Goal: Complete application form

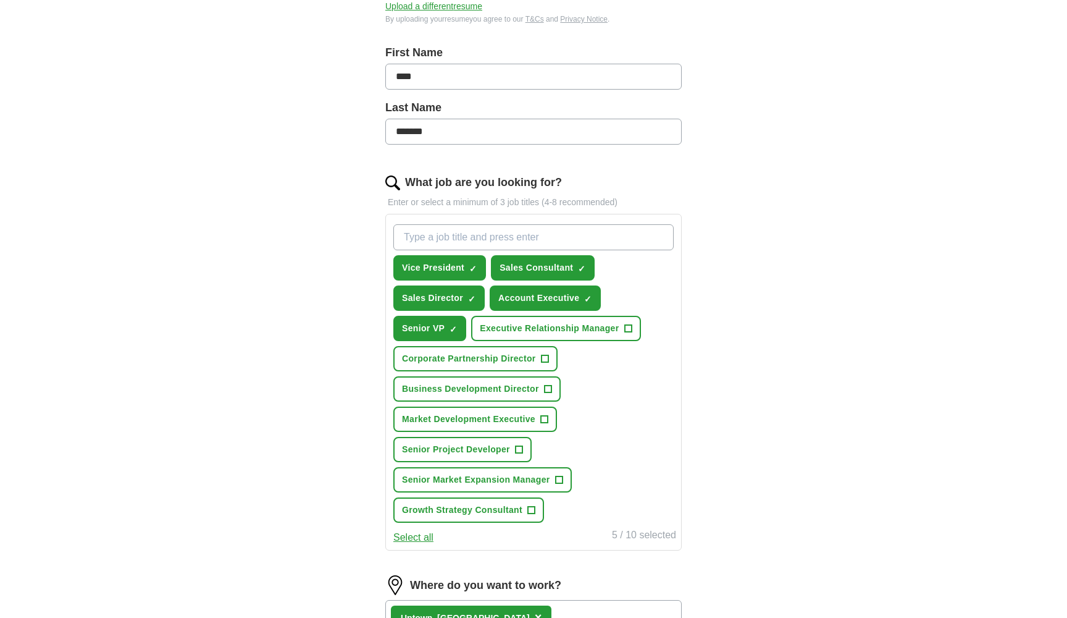
scroll to position [254, 0]
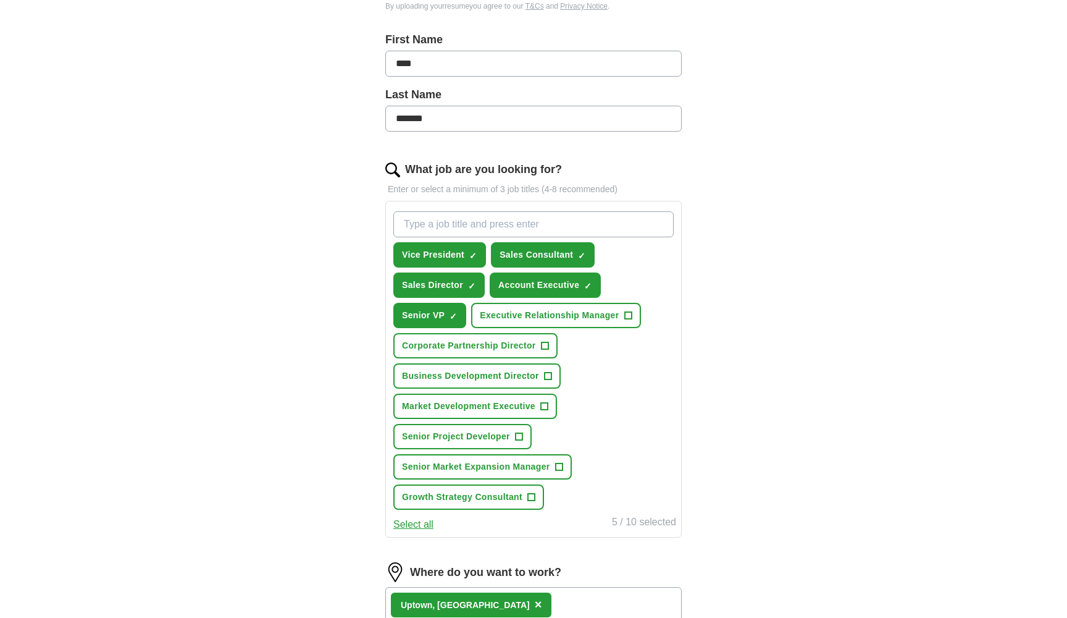
click at [546, 374] on span "+" at bounding box center [547, 376] width 7 height 10
click at [548, 406] on span "+" at bounding box center [543, 406] width 7 height 10
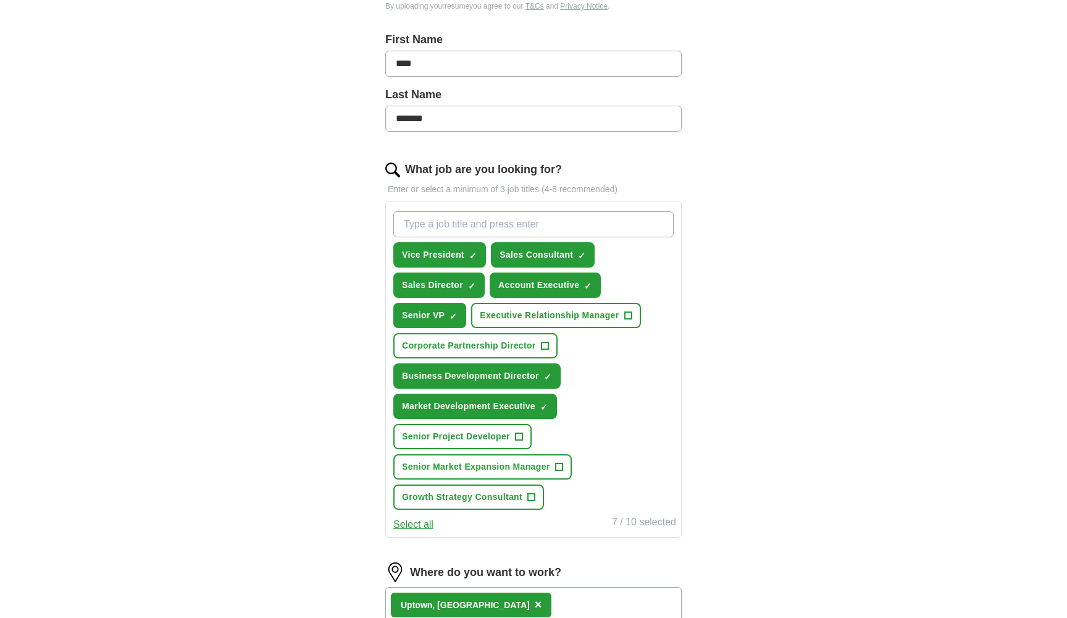
click at [534, 492] on span "+" at bounding box center [530, 497] width 7 height 10
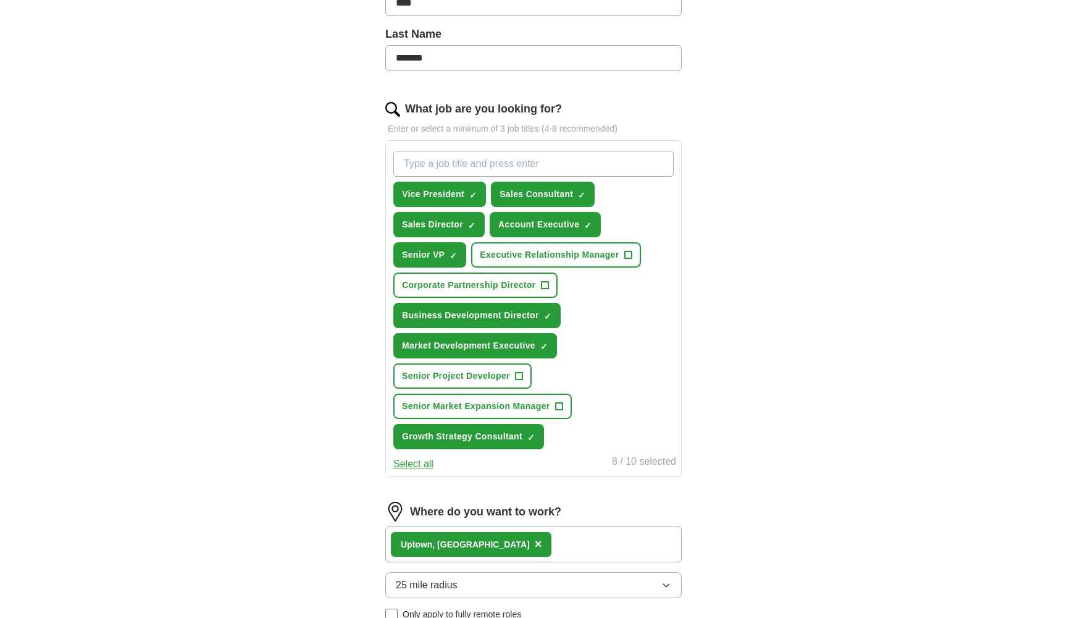
scroll to position [319, 0]
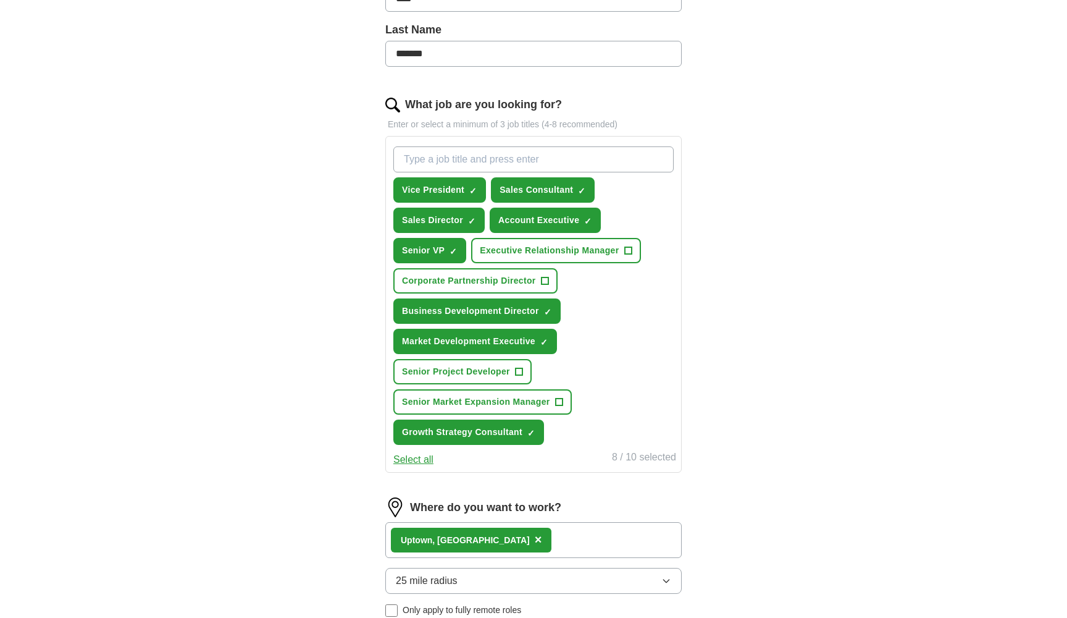
click at [410, 458] on button "Select all" at bounding box center [413, 459] width 40 height 15
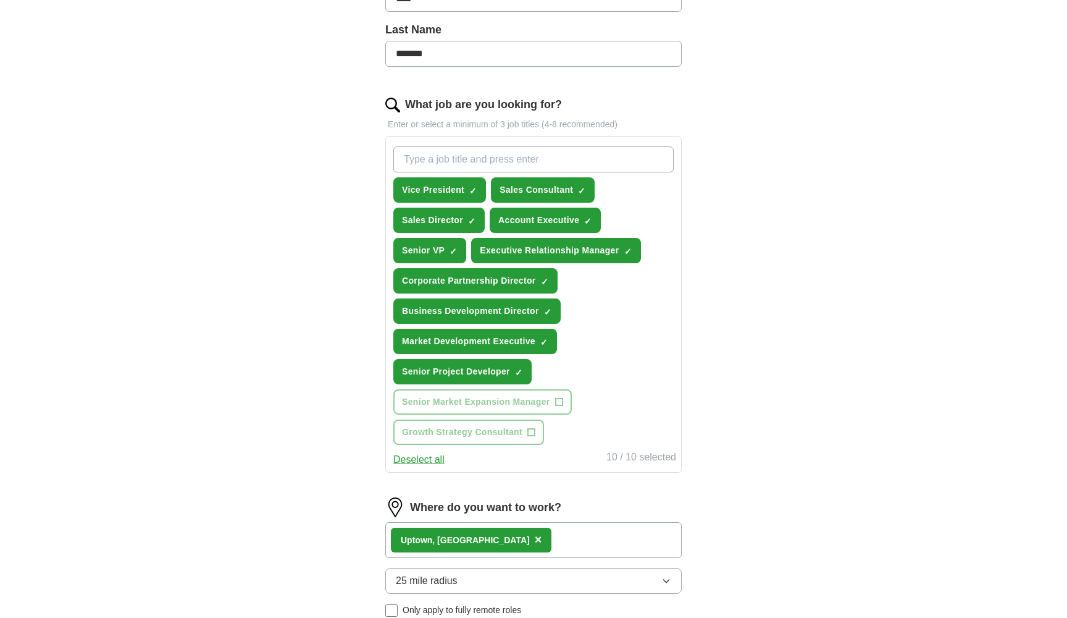
click at [0, 0] on span "×" at bounding box center [0, 0] width 0 height 0
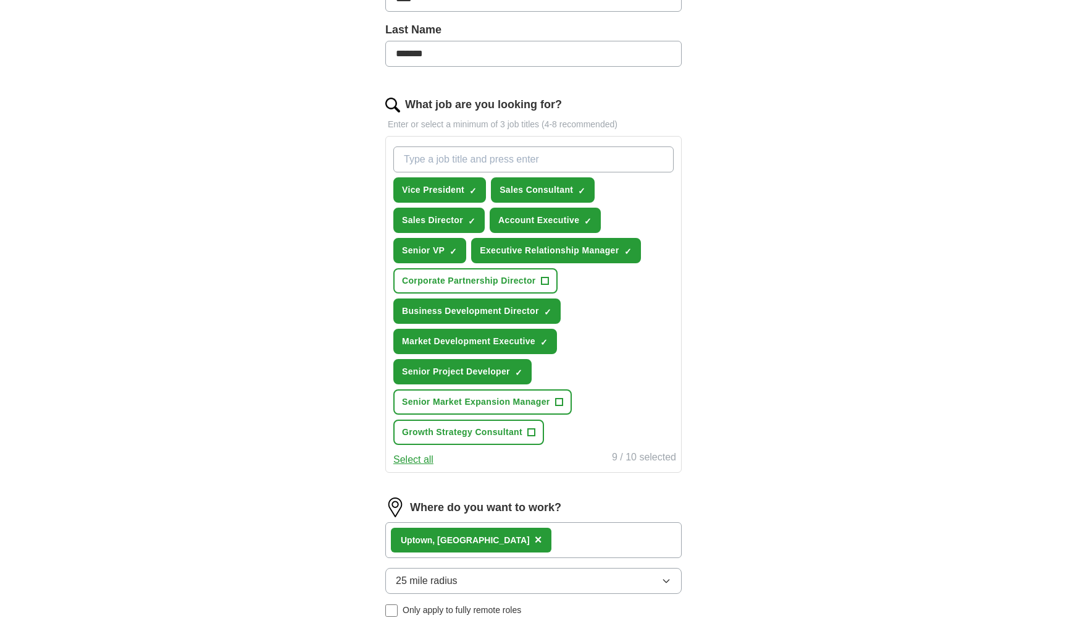
click at [559, 397] on span "+" at bounding box center [558, 402] width 7 height 10
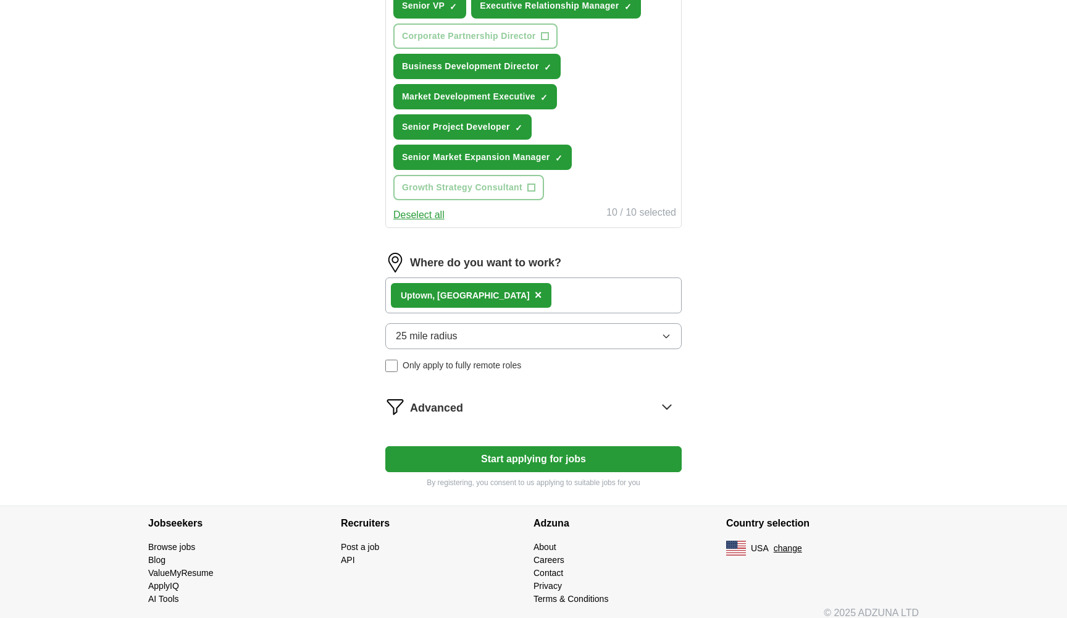
scroll to position [563, 0]
click at [475, 292] on div "Uptown, IN ×" at bounding box center [533, 295] width 296 height 36
click at [481, 288] on div "Uptown, IN ×" at bounding box center [533, 295] width 296 height 36
click at [485, 290] on div "Uptown, IN ×" at bounding box center [533, 295] width 296 height 36
click at [489, 296] on div "Uptown, IN ×" at bounding box center [533, 295] width 296 height 36
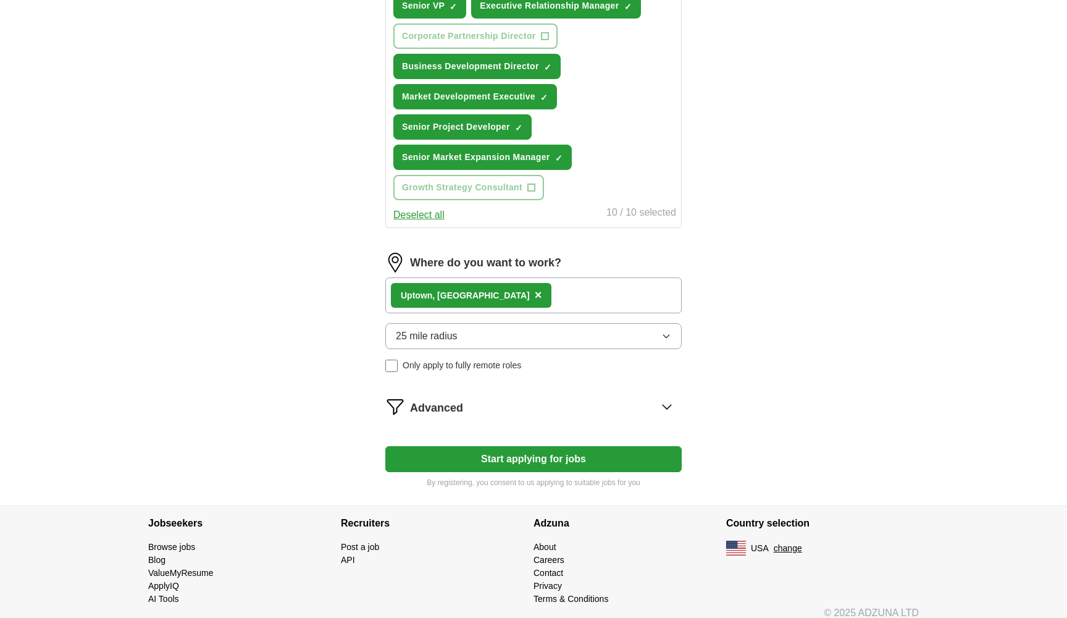
click at [535, 298] on span "×" at bounding box center [538, 295] width 7 height 14
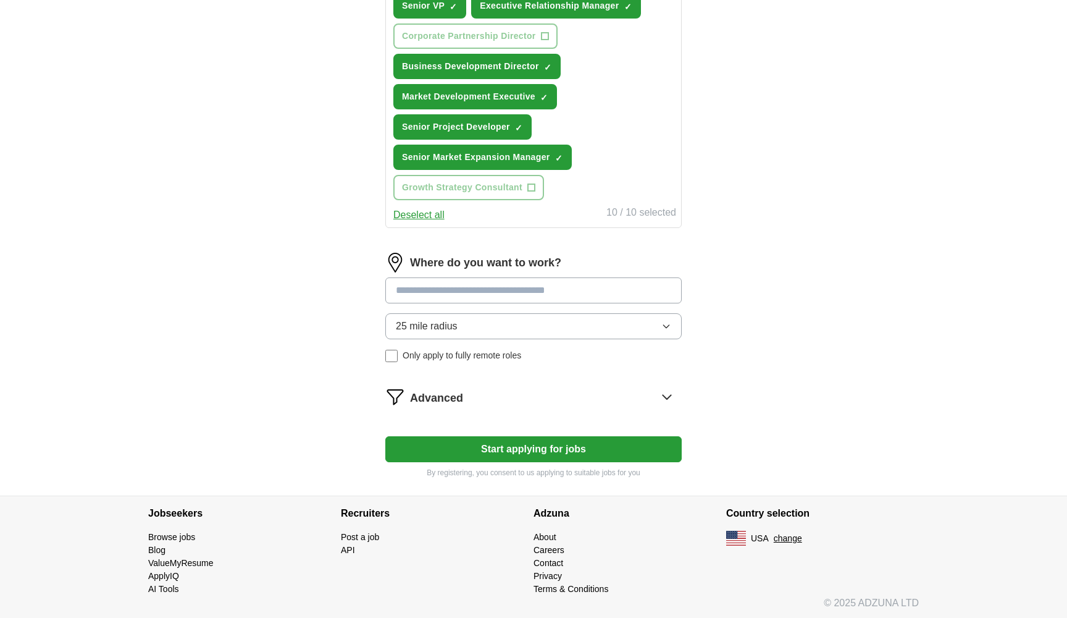
click at [453, 294] on input at bounding box center [533, 290] width 296 height 26
type input "******"
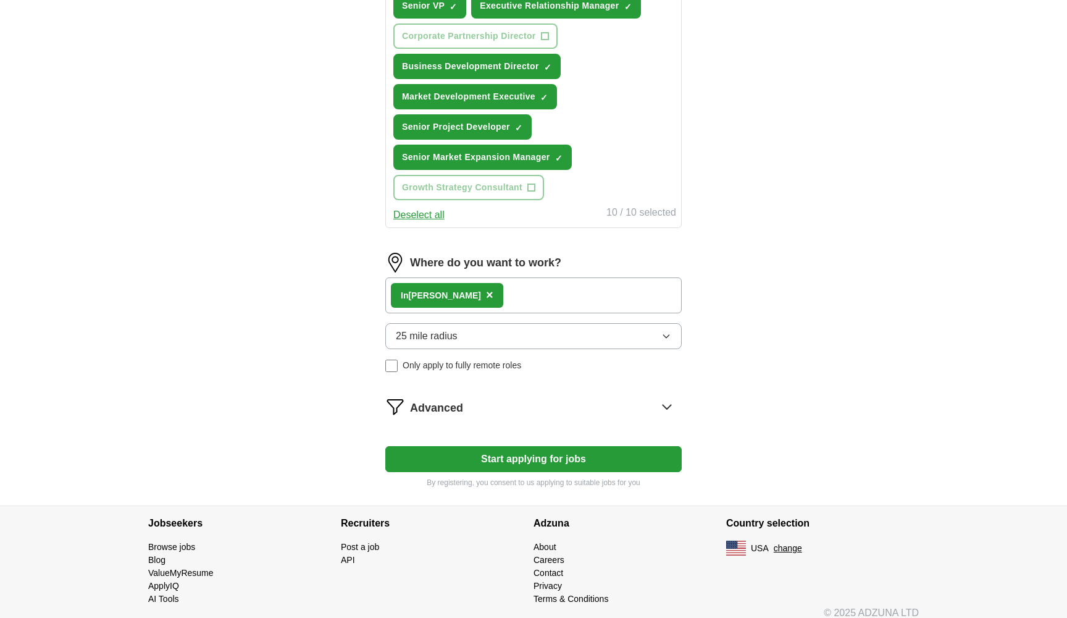
click at [444, 298] on div "In [PERSON_NAME] ×" at bounding box center [447, 295] width 112 height 25
click at [486, 296] on span "×" at bounding box center [489, 295] width 7 height 14
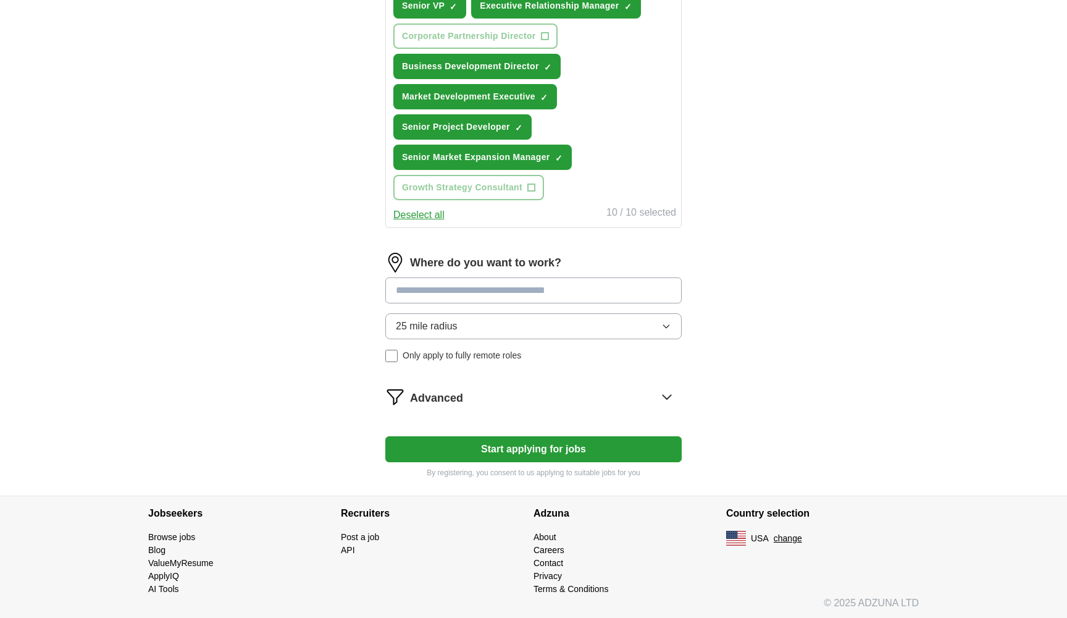
click at [438, 295] on input at bounding box center [533, 290] width 296 height 26
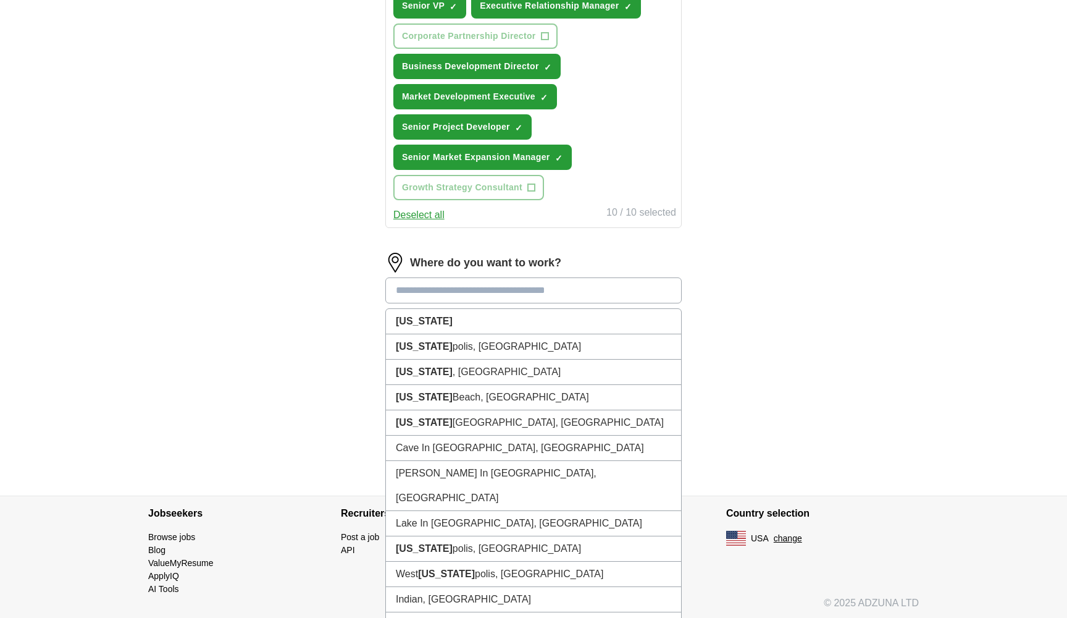
type input "*"
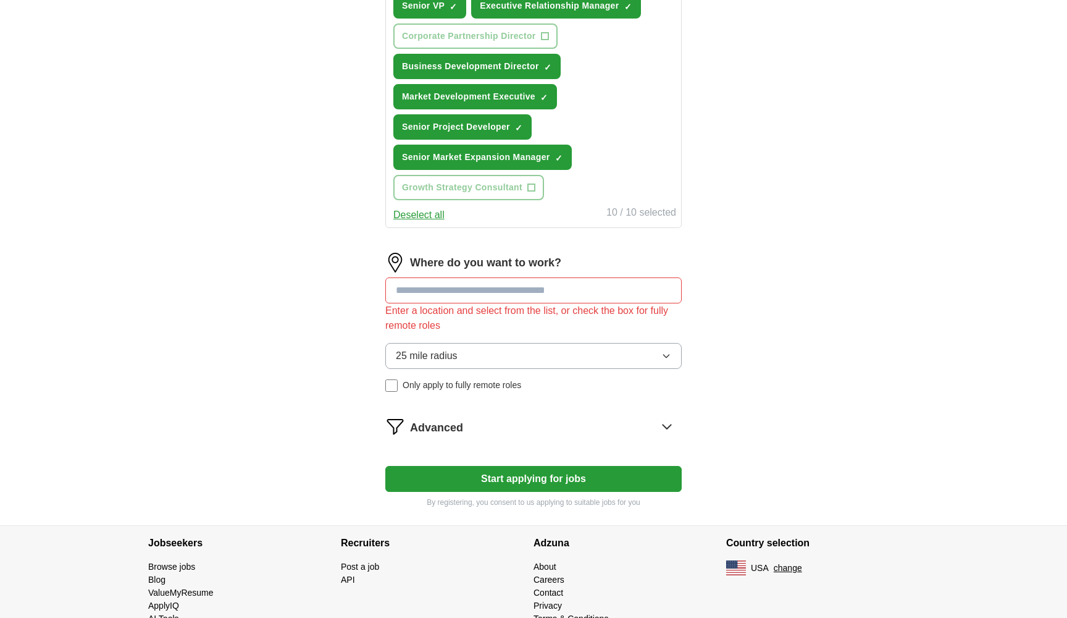
click at [403, 308] on div "Enter a location and select from the list, or check the box for fully remote ro…" at bounding box center [533, 318] width 296 height 30
click at [415, 291] on input at bounding box center [533, 290] width 296 height 26
type input "**"
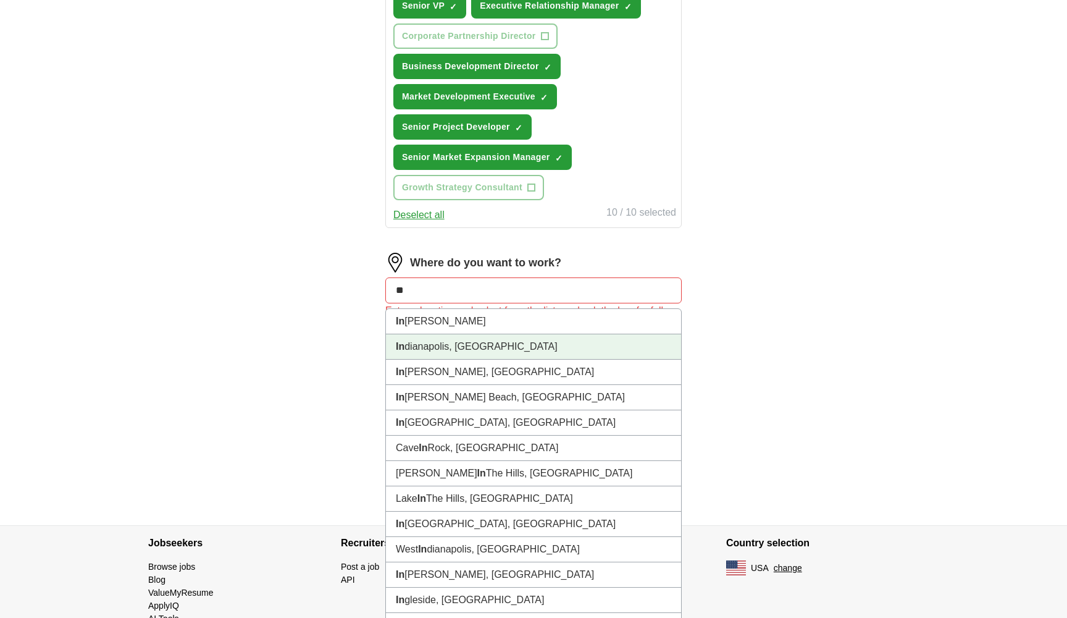
click at [418, 350] on li "In [GEOGRAPHIC_DATA], [GEOGRAPHIC_DATA]" at bounding box center [533, 346] width 295 height 25
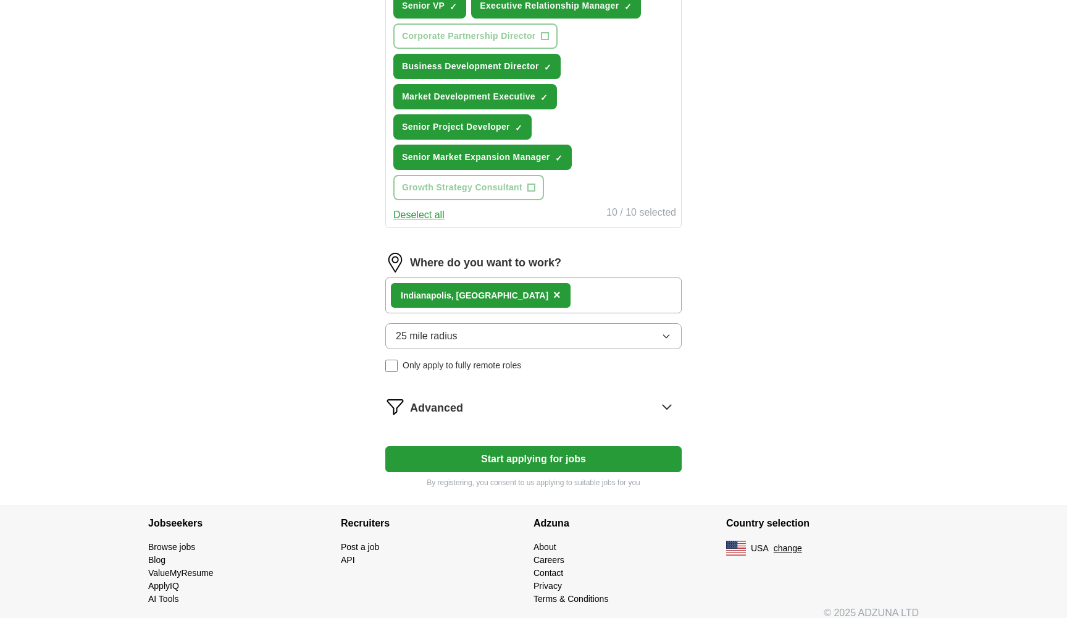
click at [439, 335] on span "25 mile radius" at bounding box center [427, 336] width 62 height 15
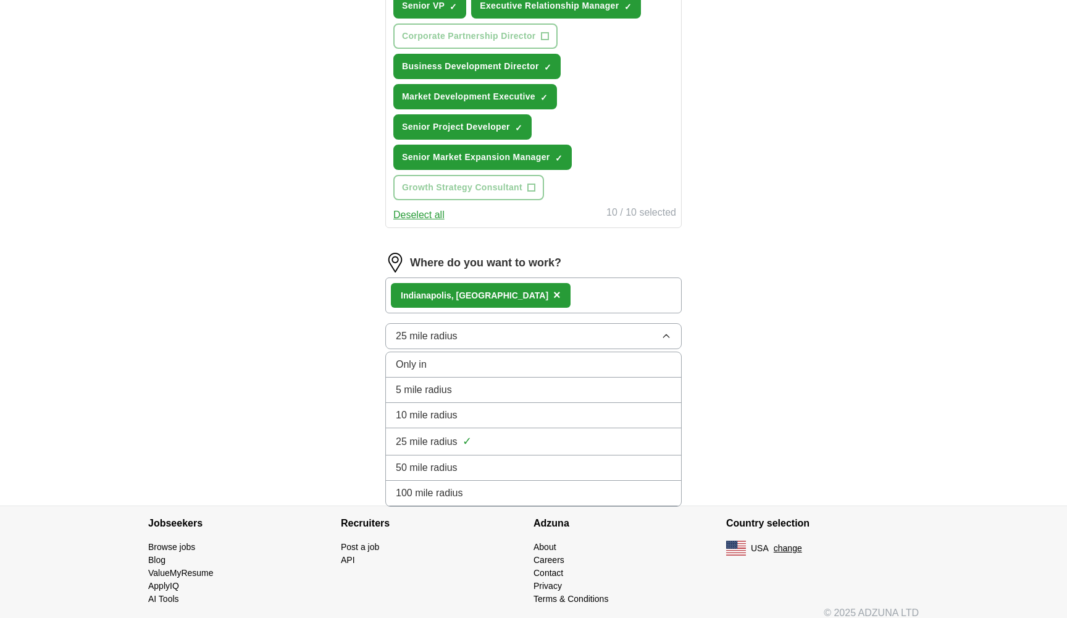
click at [440, 495] on span "100 mile radius" at bounding box center [429, 492] width 67 height 15
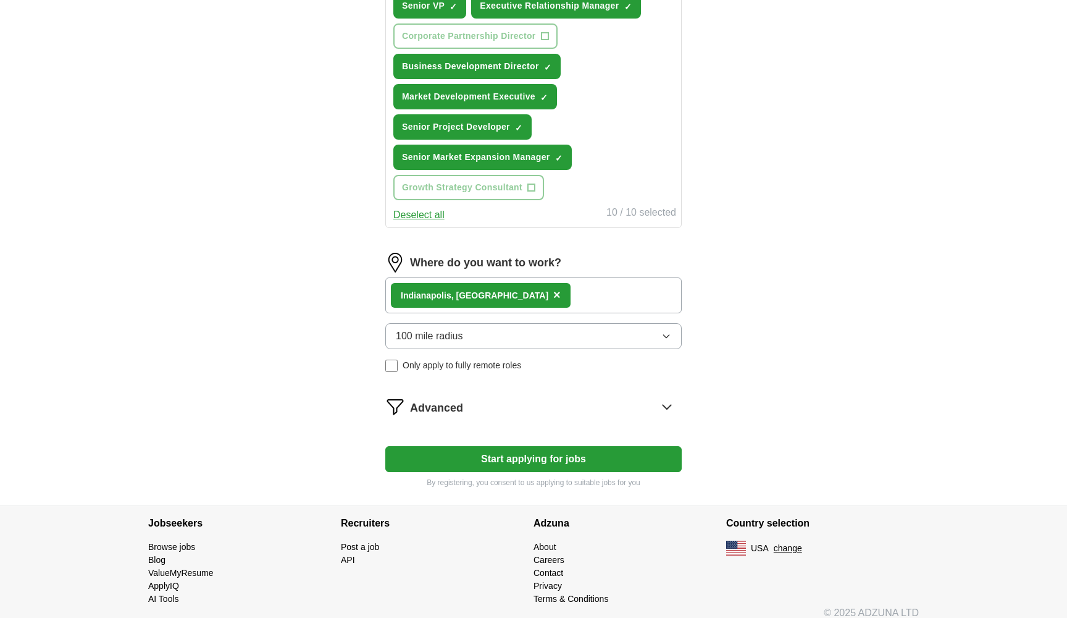
click at [507, 456] on button "Start applying for jobs" at bounding box center [533, 459] width 296 height 26
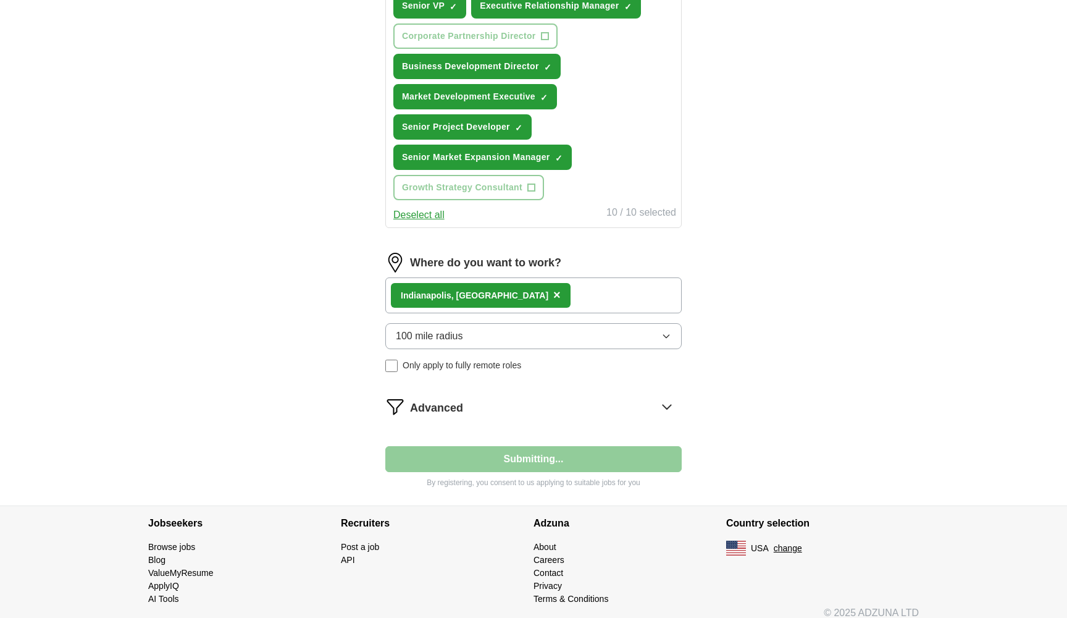
scroll to position [73, 0]
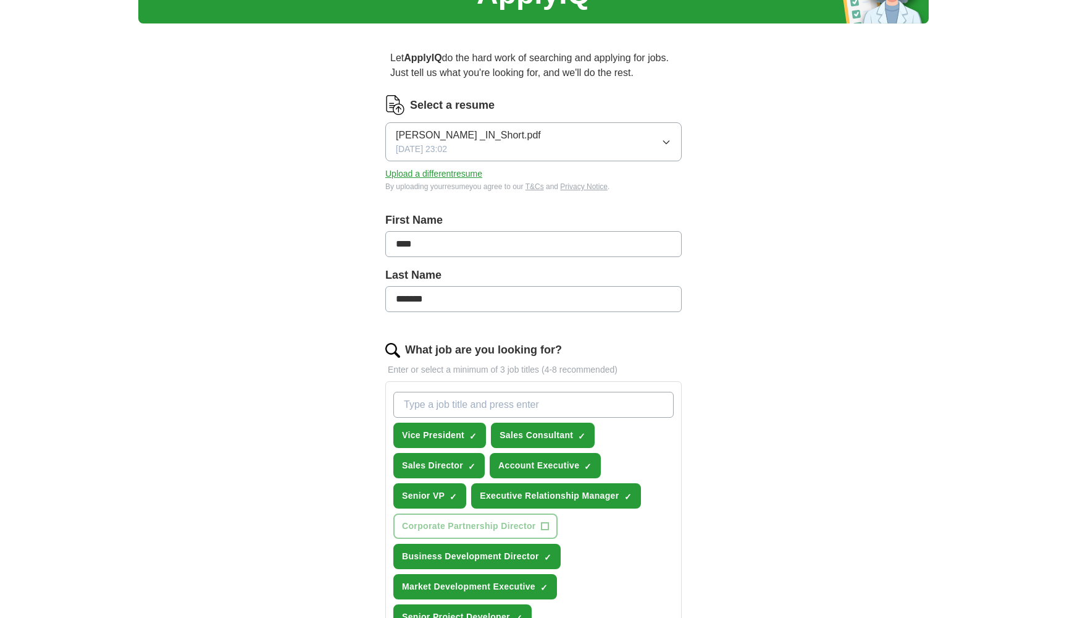
select select "**"
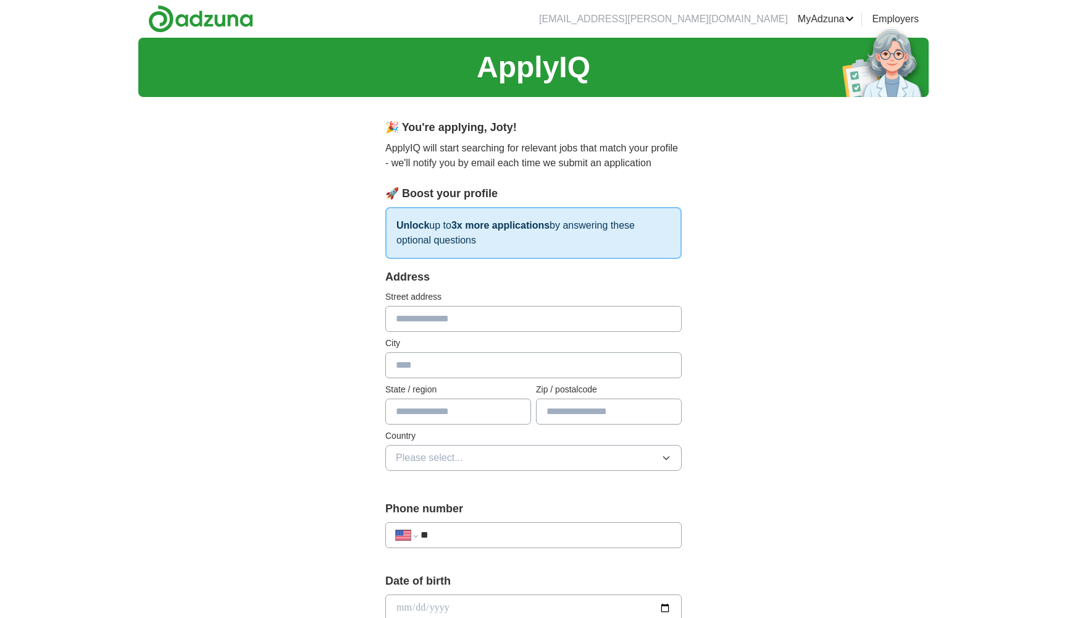
scroll to position [0, 0]
type input "**********"
type input "**"
type input "*****"
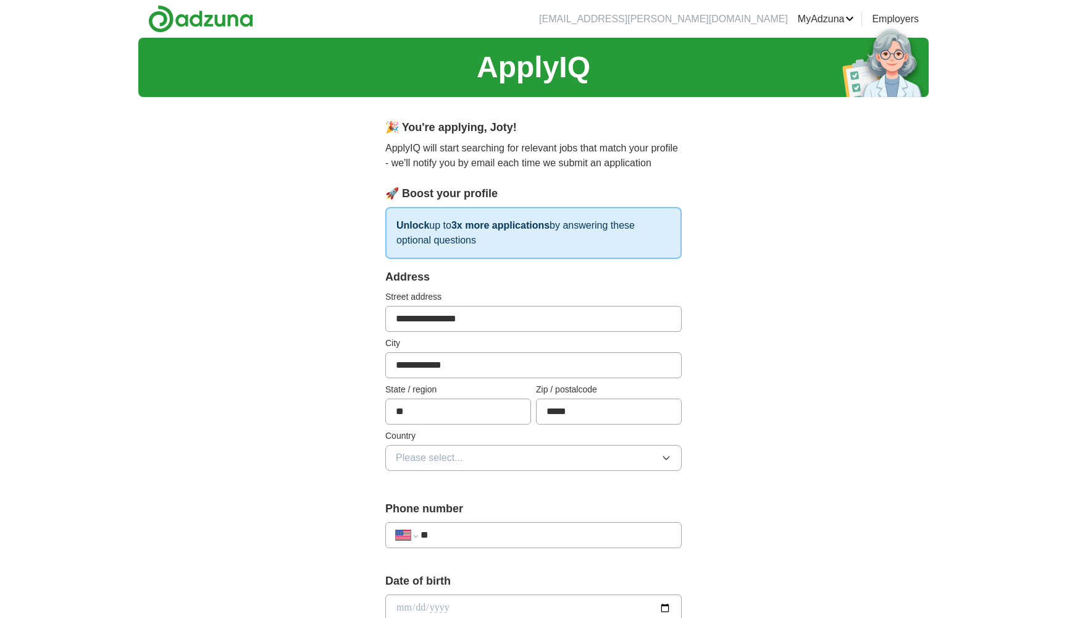
click at [442, 470] on button "Please select..." at bounding box center [533, 458] width 296 height 26
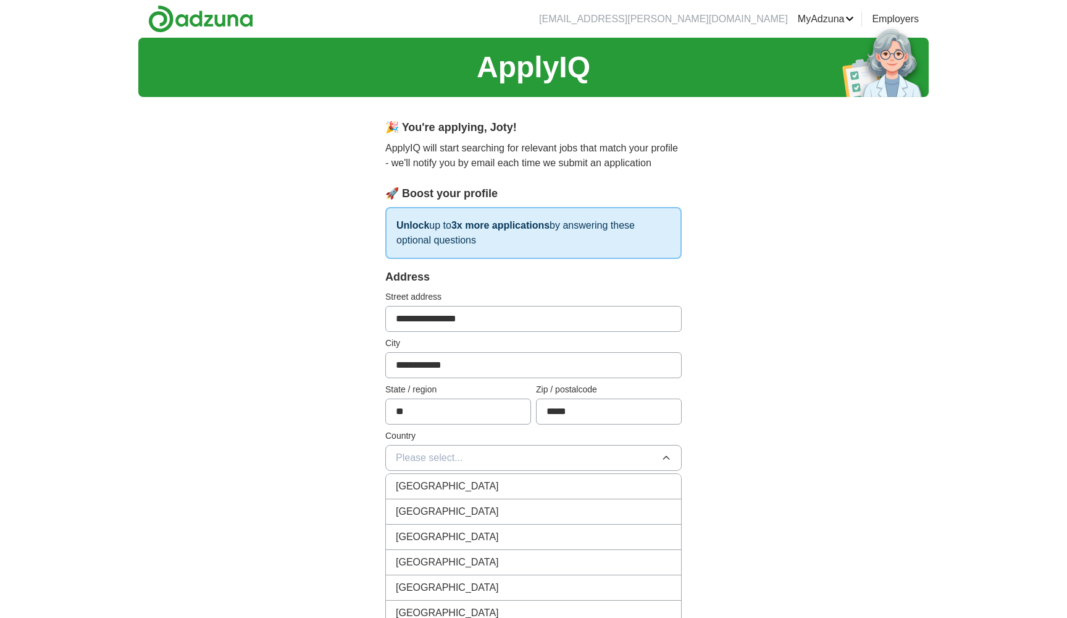
click at [442, 512] on span "[GEOGRAPHIC_DATA]" at bounding box center [447, 511] width 103 height 15
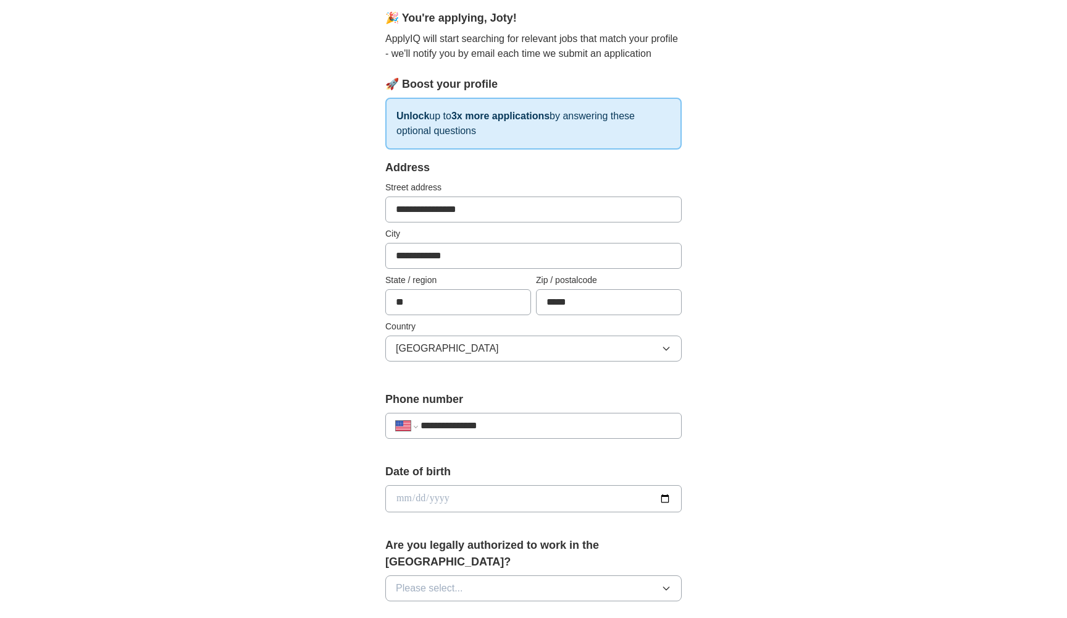
scroll to position [111, 0]
type input "**********"
click at [438, 491] on input "date" at bounding box center [533, 497] width 296 height 27
click at [402, 493] on input "date" at bounding box center [533, 497] width 296 height 27
type input "**********"
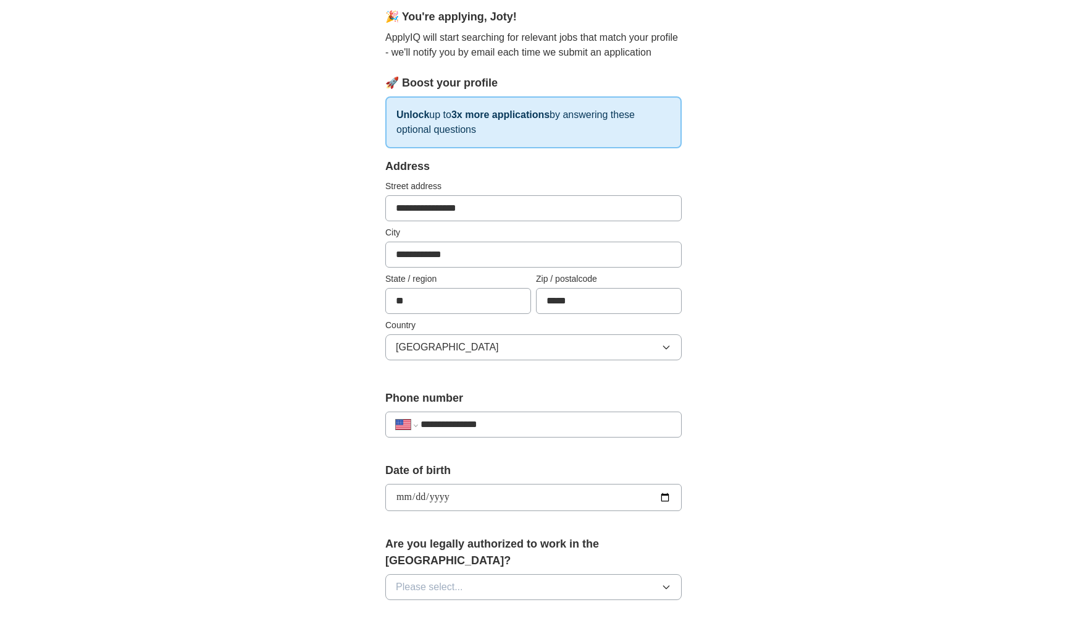
click at [345, 545] on div "**********" at bounding box center [533, 523] width 395 height 1055
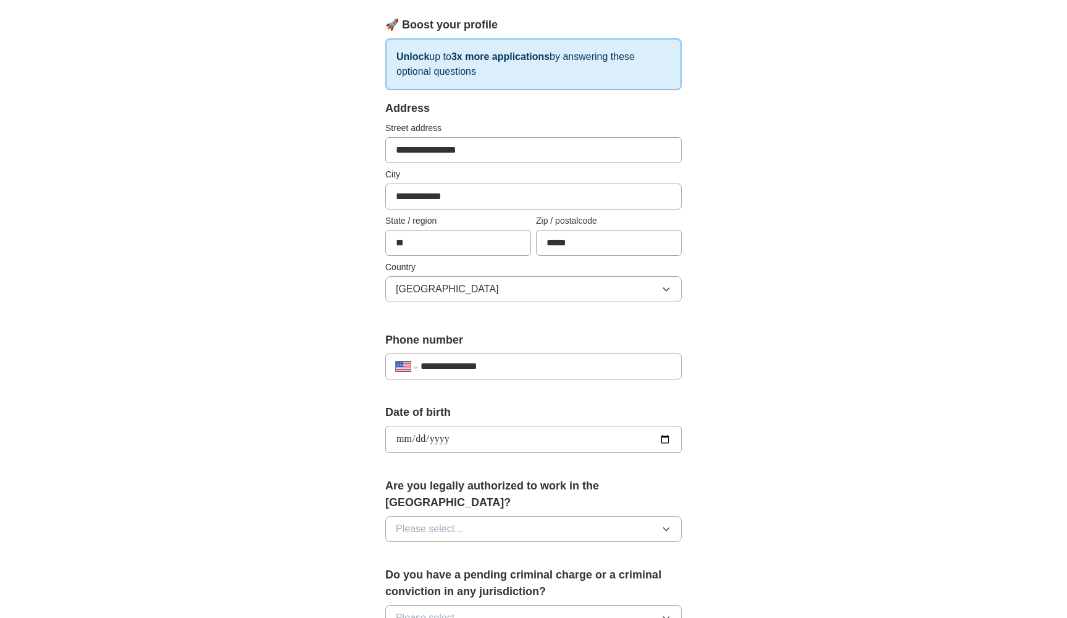
scroll to position [186, 0]
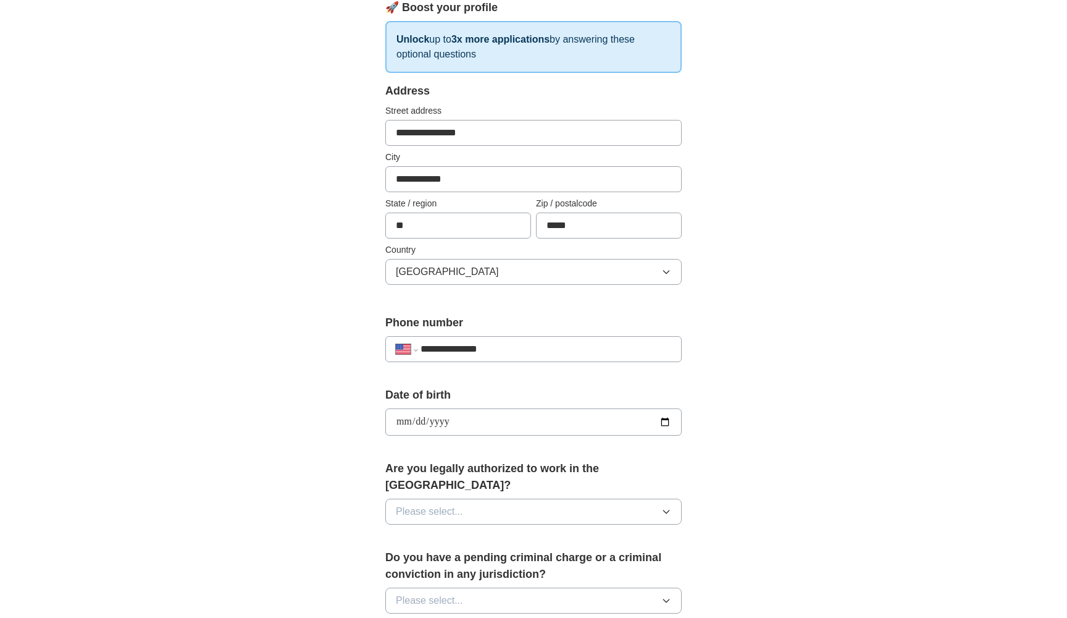
click at [536, 498] on button "Please select..." at bounding box center [533, 511] width 296 height 26
click at [467, 532] on div "Yes" at bounding box center [533, 539] width 275 height 15
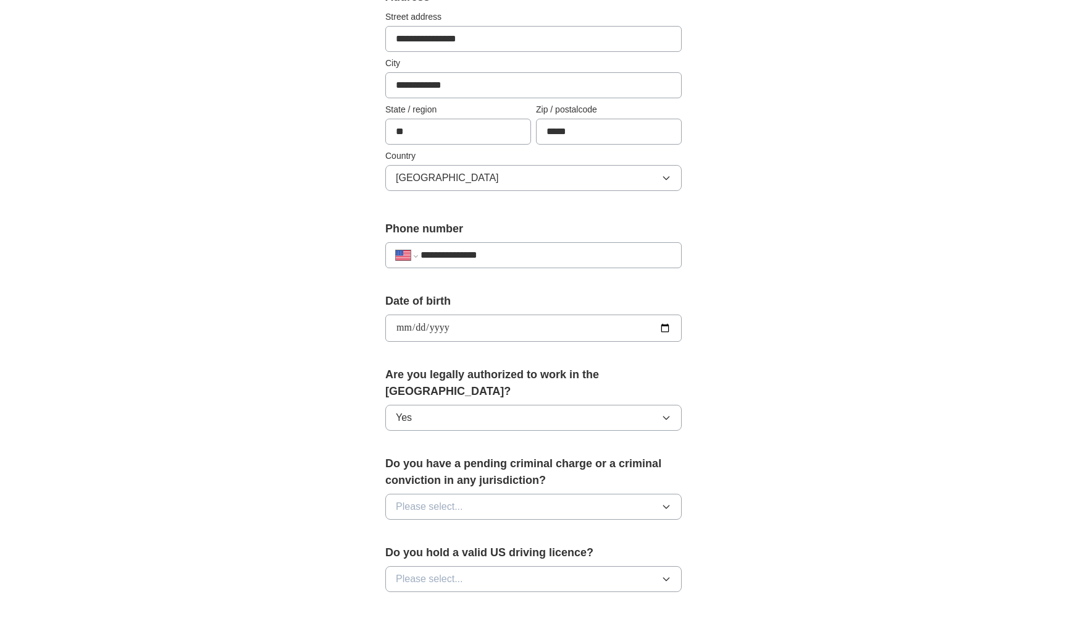
scroll to position [283, 0]
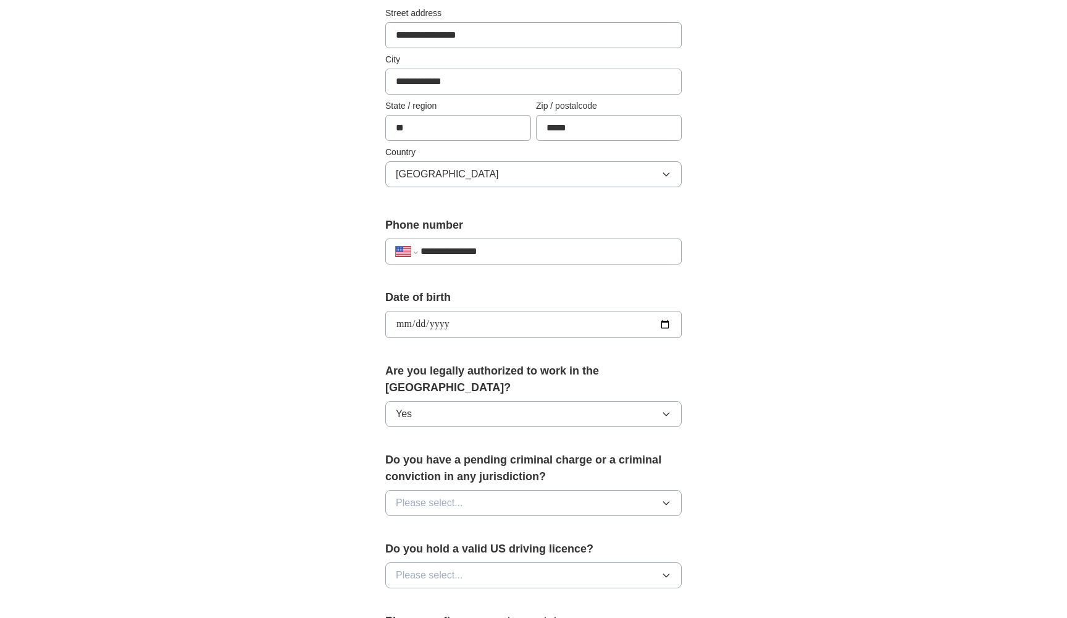
click at [470, 490] on button "Please select..." at bounding box center [533, 503] width 296 height 26
click at [424, 549] on div "No" at bounding box center [533, 556] width 275 height 15
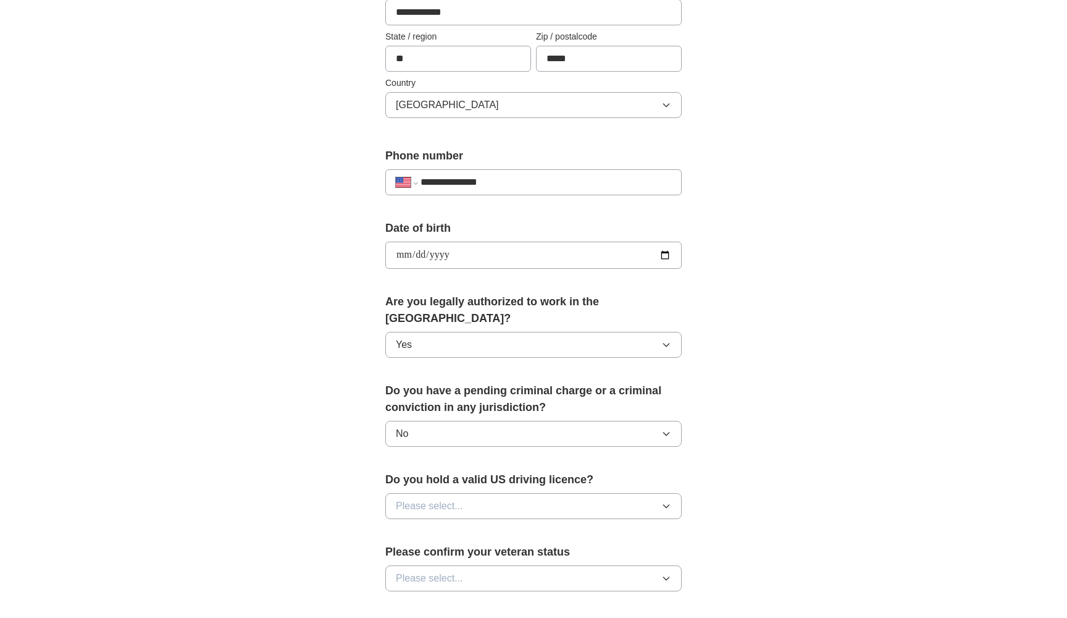
click at [481, 493] on button "Please select..." at bounding box center [533, 506] width 296 height 26
click at [441, 527] on div "Yes" at bounding box center [533, 534] width 275 height 15
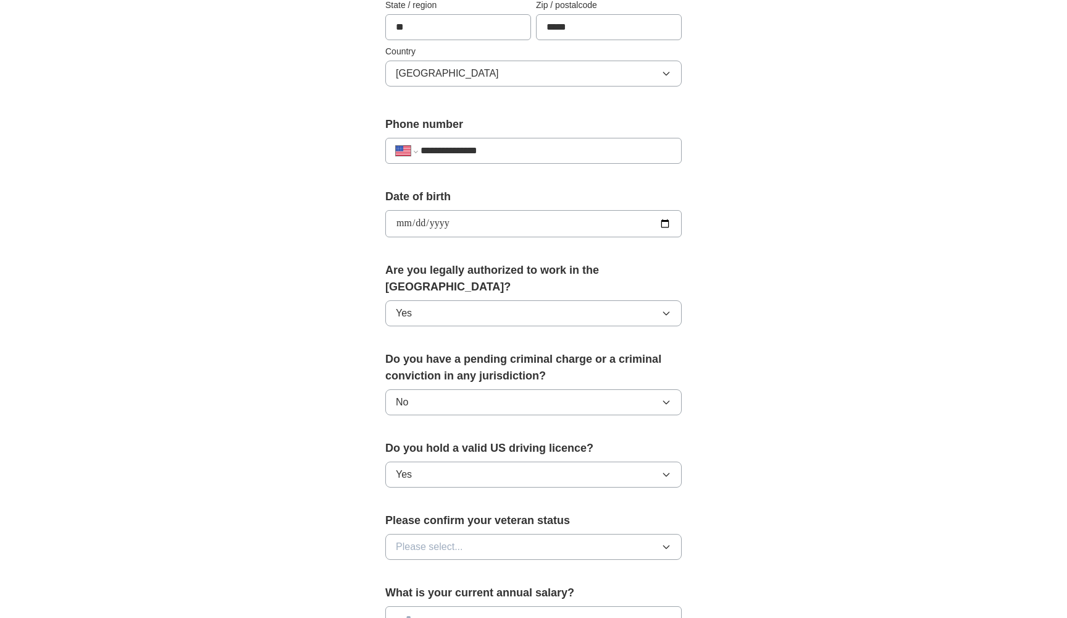
scroll to position [397, 0]
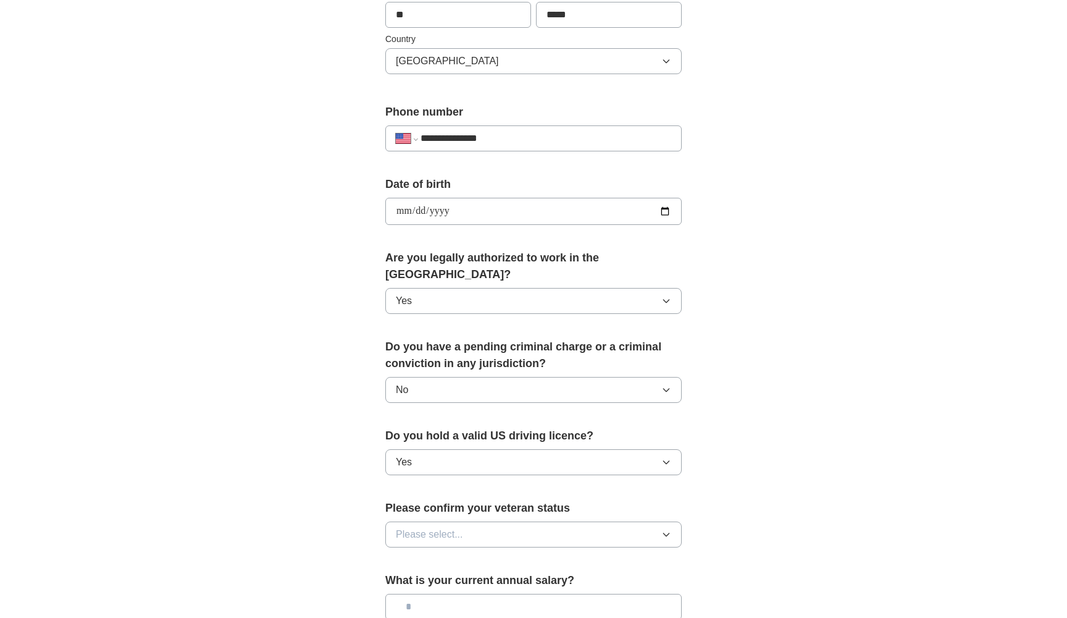
click at [441, 527] on span "Please select..." at bounding box center [429, 534] width 67 height 15
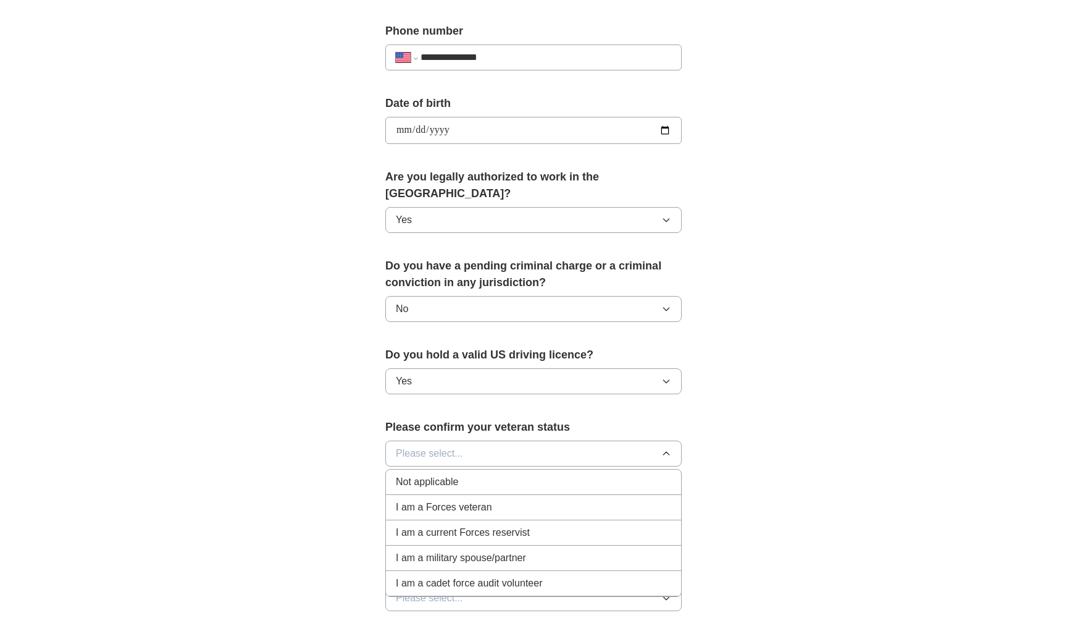
scroll to position [485, 0]
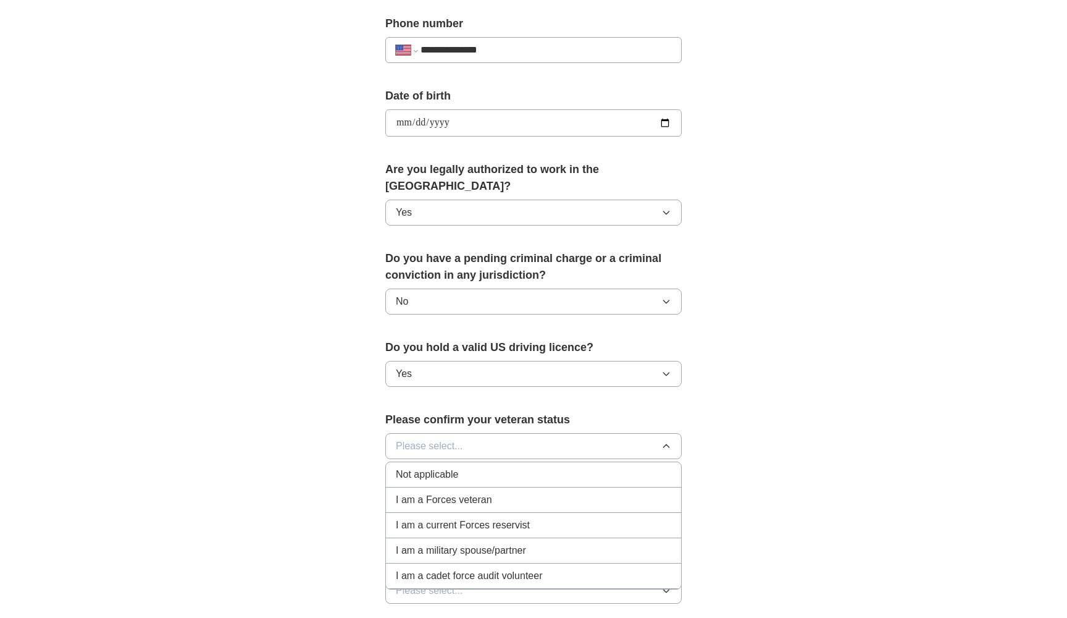
click at [422, 467] on span "Not applicable" at bounding box center [427, 474] width 62 height 15
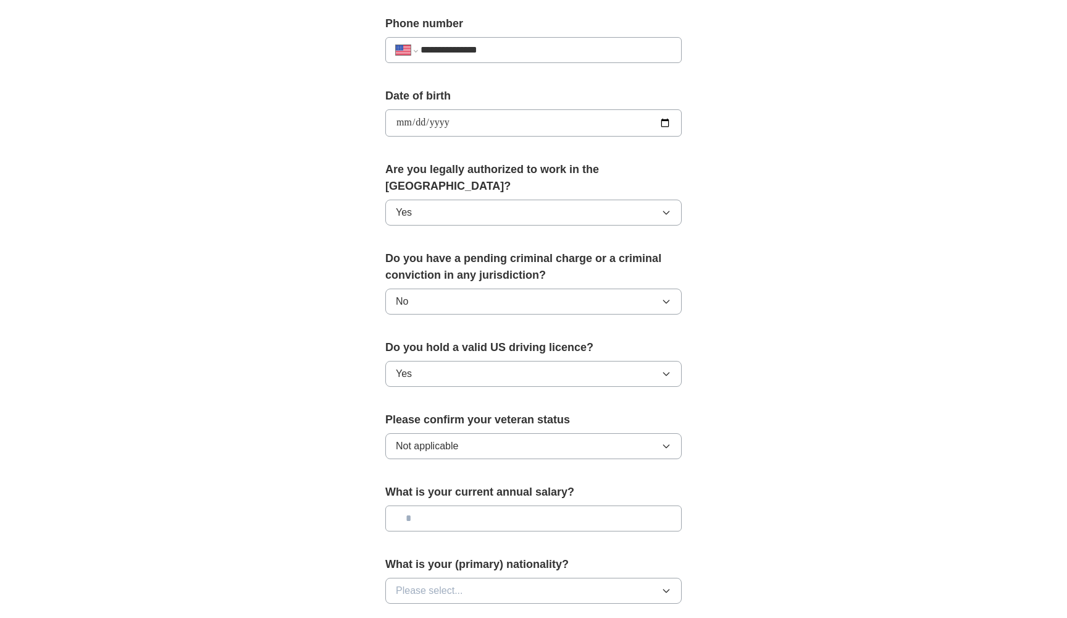
click at [435, 438] on span "Not applicable" at bounding box center [427, 445] width 62 height 15
click at [315, 440] on div "**********" at bounding box center [533, 115] width 791 height 1125
click at [478, 509] on input "text" at bounding box center [533, 518] width 296 height 26
type input "*******"
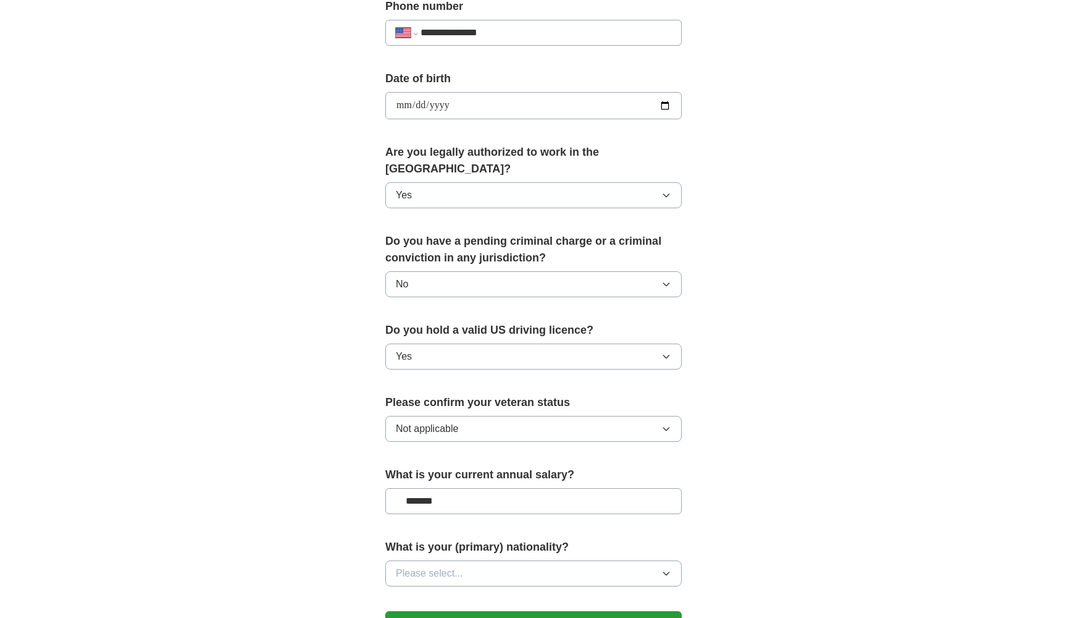
click at [484, 560] on button "Please select..." at bounding box center [533, 573] width 296 height 26
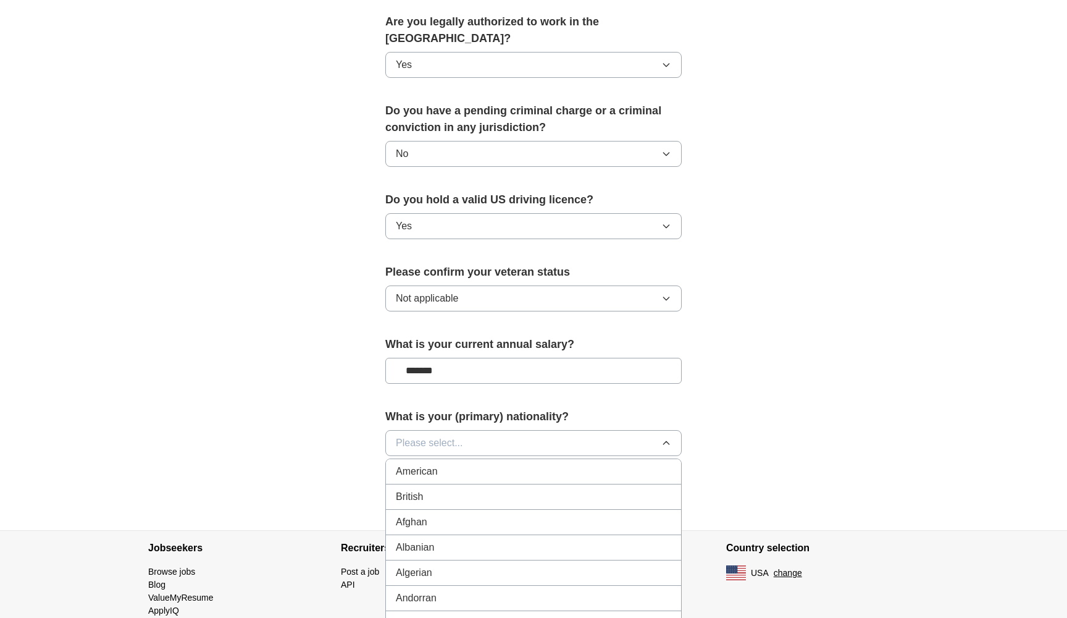
scroll to position [634, 0]
click at [453, 463] on div "American" at bounding box center [533, 470] width 275 height 15
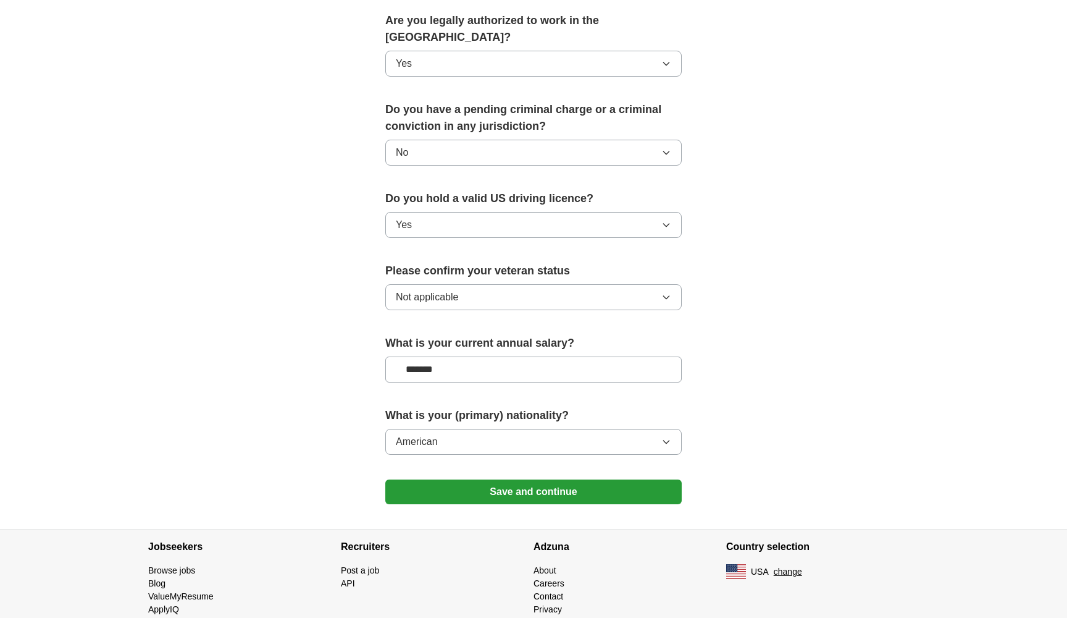
click at [470, 479] on button "Save and continue" at bounding box center [533, 491] width 296 height 25
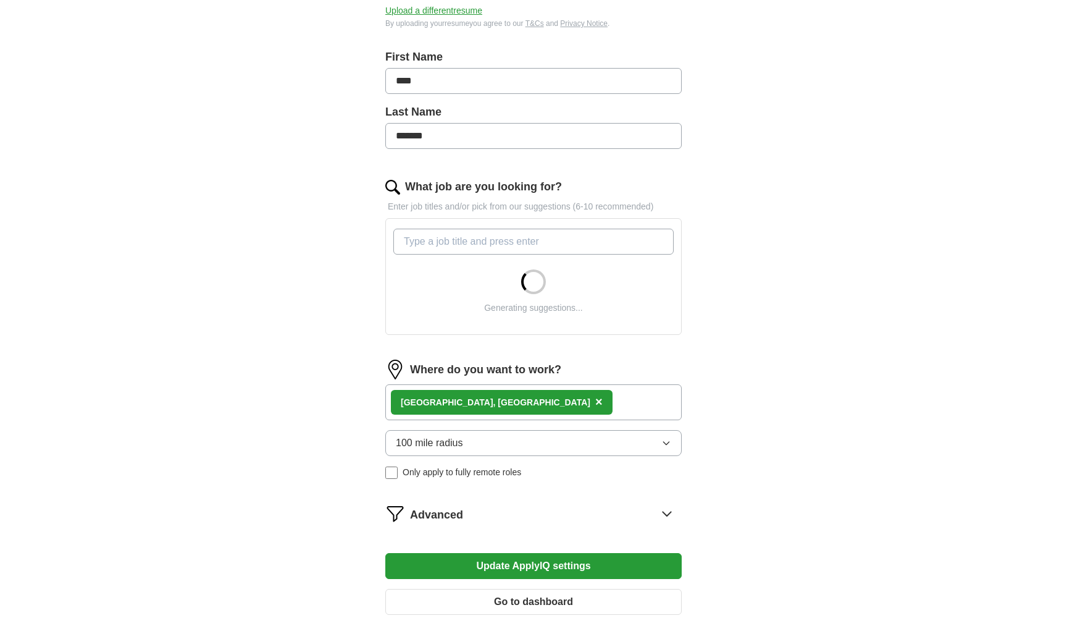
scroll to position [294, 0]
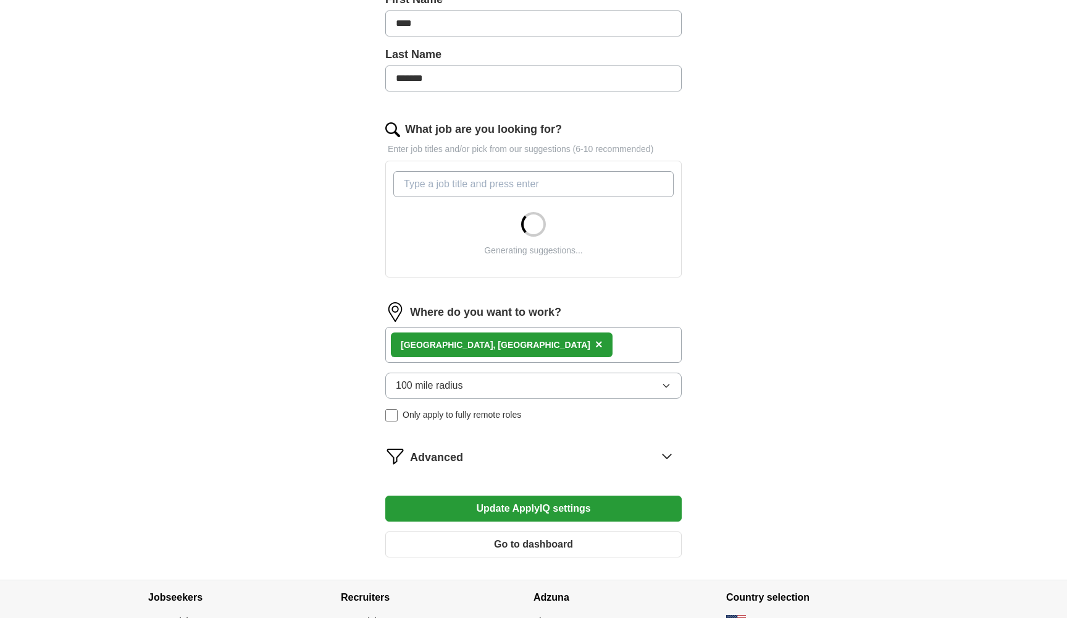
click at [427, 459] on span "Advanced" at bounding box center [436, 457] width 53 height 17
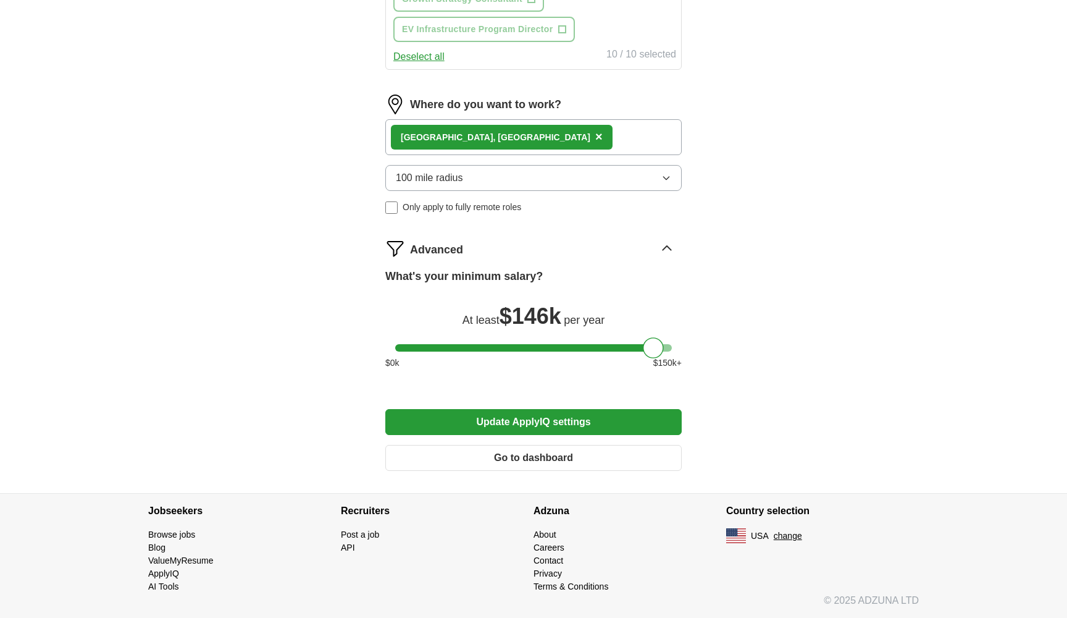
scroll to position [721, 0]
drag, startPoint x: 655, startPoint y: 346, endPoint x: 568, endPoint y: 350, distance: 87.2
click at [568, 350] on div at bounding box center [566, 347] width 21 height 21
click at [585, 422] on button "Update ApplyIQ settings" at bounding box center [533, 422] width 296 height 26
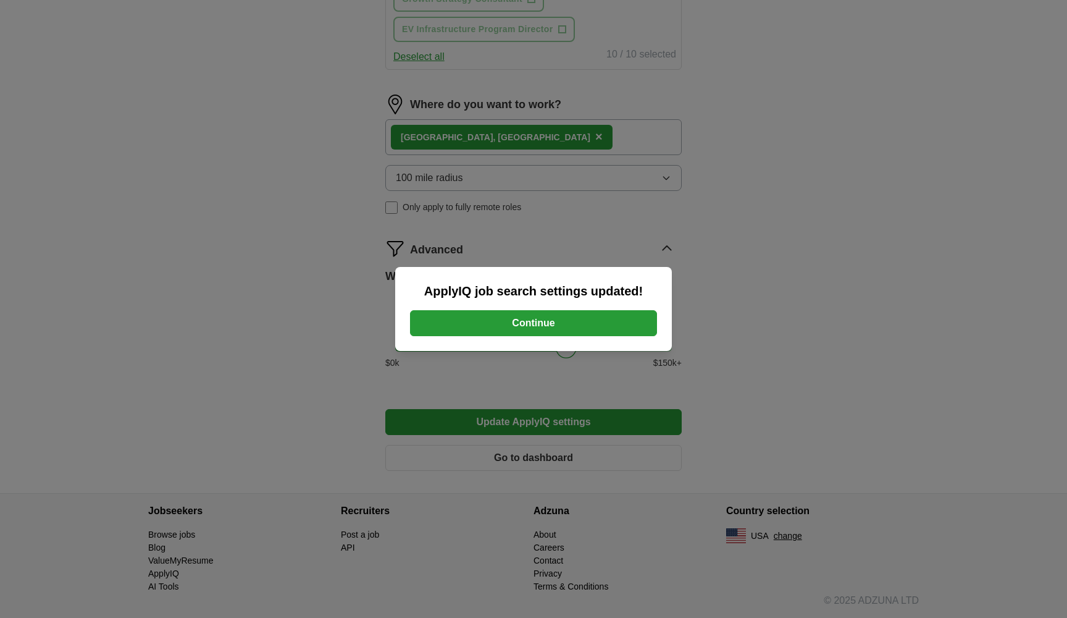
click at [547, 324] on button "Continue" at bounding box center [533, 323] width 247 height 26
